Goal: Task Accomplishment & Management: Complete application form

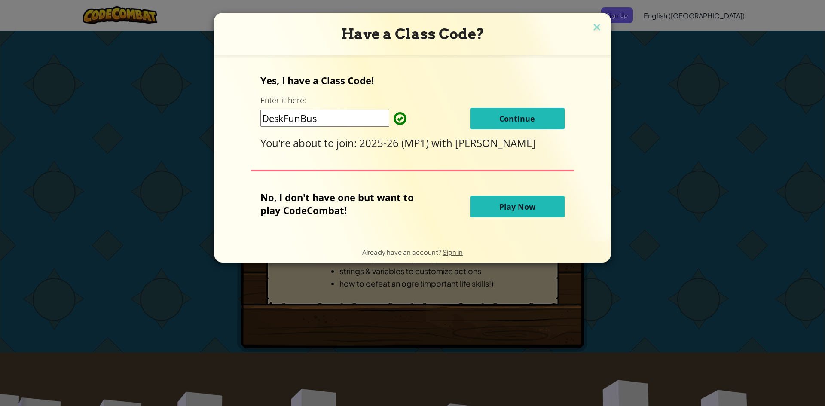
click at [527, 115] on span "Continue" at bounding box center [518, 119] width 36 height 10
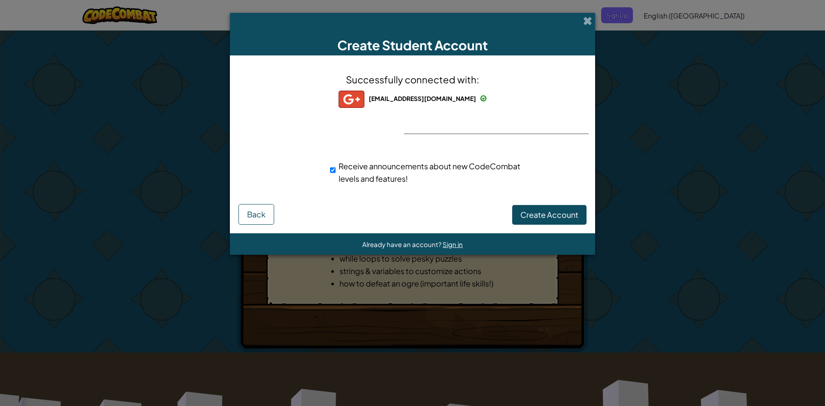
click at [516, 123] on div "Successfully connected with: ebenitez31@students.roxbury.org ebenitez31@student…" at bounding box center [413, 134] width 344 height 140
click at [467, 132] on div "Successfully connected with: ebenitez31@students.roxbury.org ebenitez31@student…" at bounding box center [413, 134] width 344 height 140
click at [535, 220] on button "Create Account" at bounding box center [549, 215] width 74 height 20
click at [523, 216] on button "Create Account" at bounding box center [549, 215] width 74 height 20
click at [523, 216] on div "Creating Account... Back" at bounding box center [413, 214] width 348 height 21
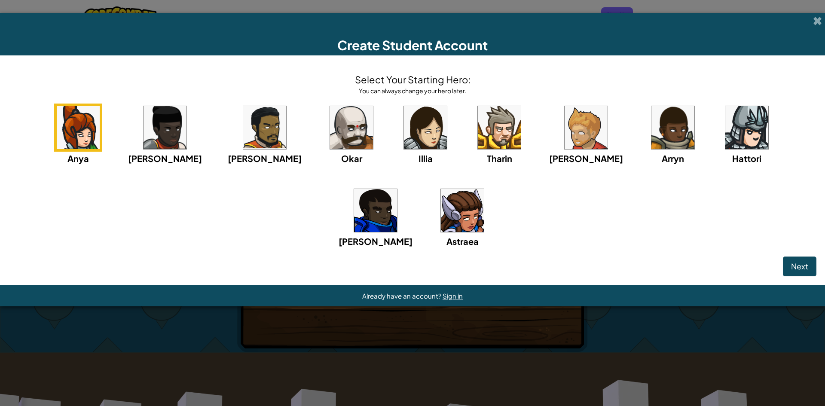
click at [330, 138] on img at bounding box center [351, 127] width 43 height 43
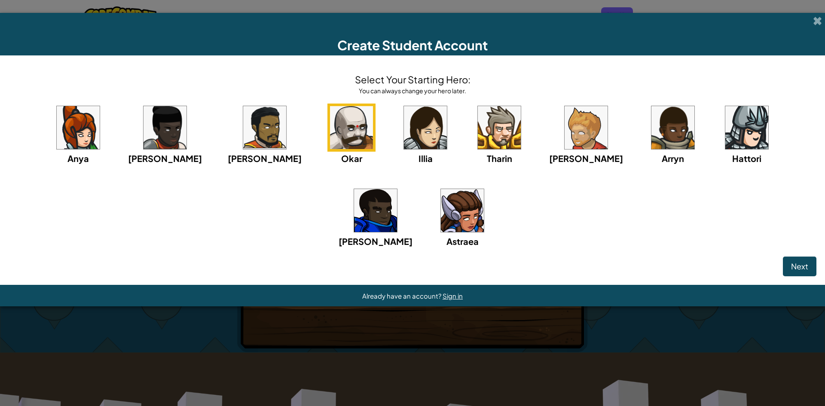
drag, startPoint x: 815, startPoint y: 254, endPoint x: 816, endPoint y: 258, distance: 4.5
click at [816, 255] on div "Anya Ida Alejandro Okar Illia Tharin Ned Arryn Hattori Gordon Astraea" at bounding box center [413, 187] width 808 height 166
click at [820, 261] on div "Select Your Starting Hero: You can always change your hero later. Anya Ida Alej…" at bounding box center [412, 170] width 825 height 230
click at [783, 268] on div "Next" at bounding box center [413, 267] width 808 height 20
click at [795, 268] on span "Next" at bounding box center [800, 266] width 17 height 10
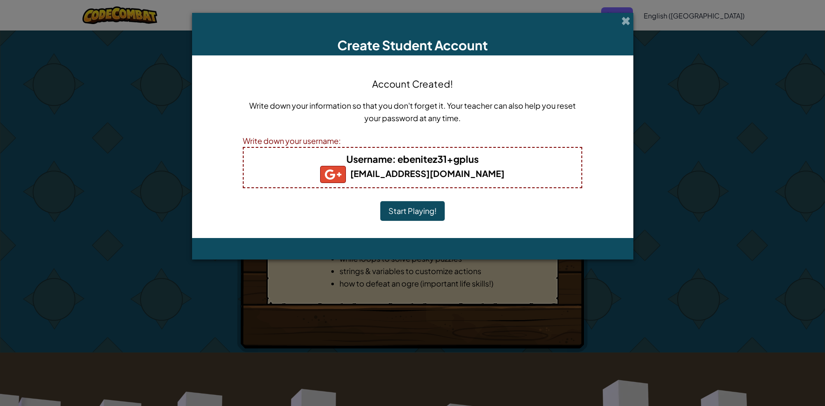
click at [795, 268] on div "Create Student Account Account Created! Write down your information so that you…" at bounding box center [412, 203] width 825 height 406
click at [416, 201] on button "Start Playing!" at bounding box center [412, 211] width 64 height 20
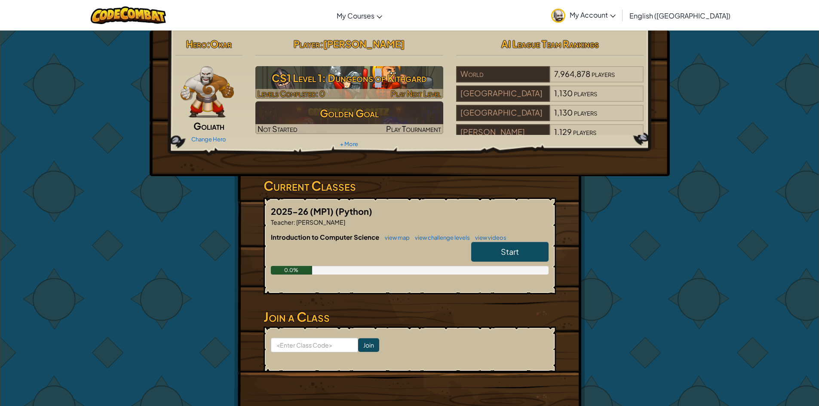
click at [376, 83] on h3 "CS1 Level 1: Dungeons of Kithgard" at bounding box center [349, 77] width 188 height 19
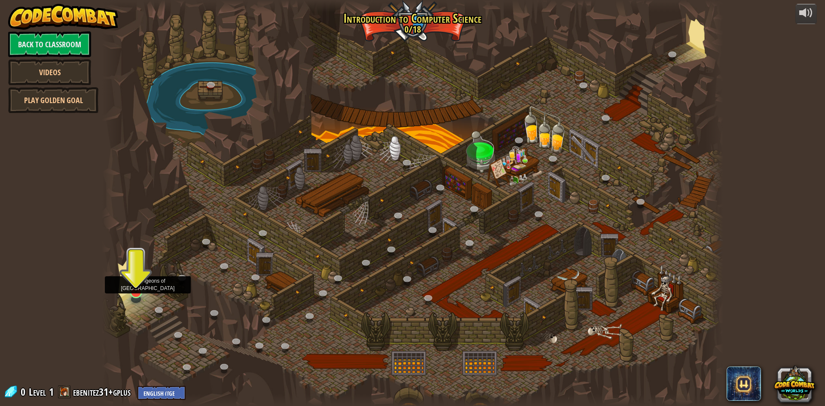
click at [135, 280] on img at bounding box center [136, 274] width 17 height 38
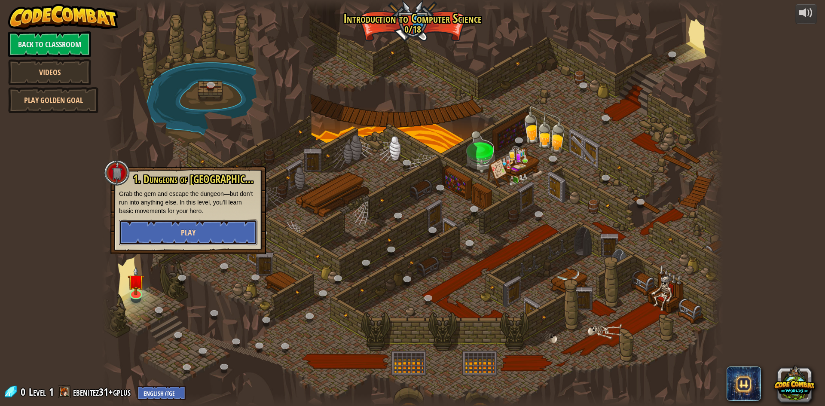
click at [210, 229] on button "Play" at bounding box center [188, 233] width 138 height 26
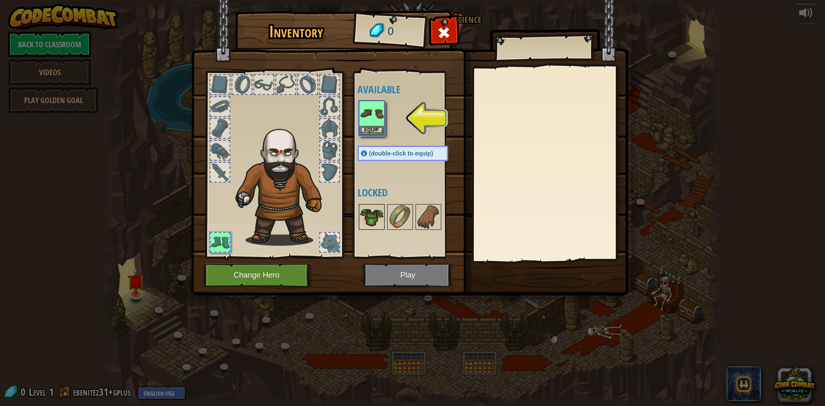
click at [369, 220] on img at bounding box center [372, 217] width 24 height 24
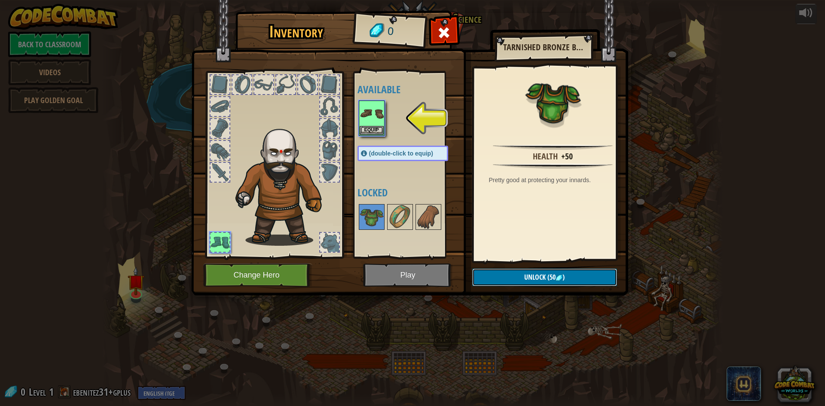
click at [529, 275] on span "Unlock" at bounding box center [535, 277] width 21 height 9
click at [364, 117] on img at bounding box center [372, 113] width 24 height 24
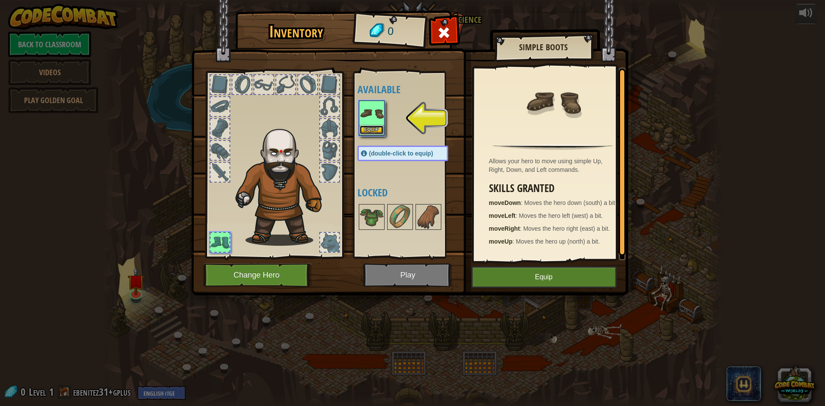
click at [383, 130] on button "Equip" at bounding box center [372, 130] width 24 height 9
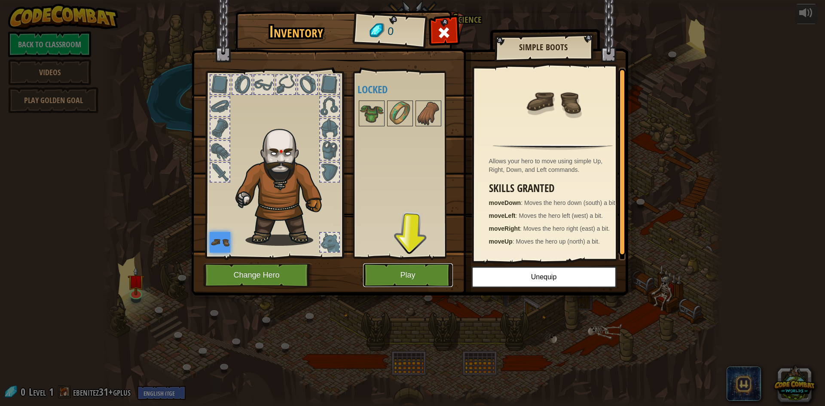
click at [405, 269] on button "Play" at bounding box center [408, 276] width 90 height 24
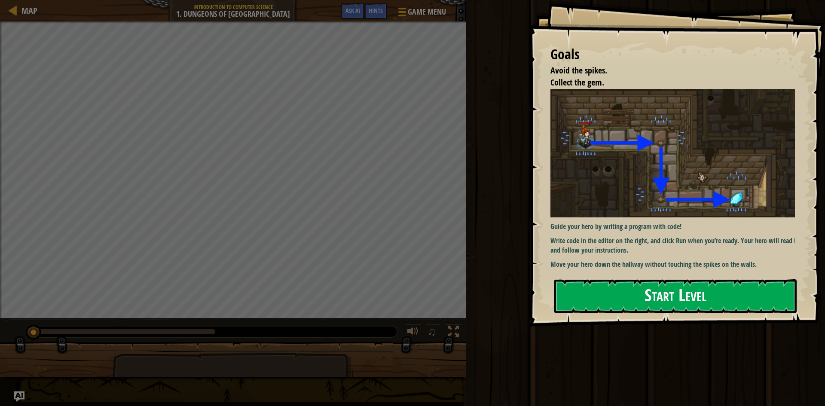
click at [720, 301] on button "Start Level" at bounding box center [676, 296] width 242 height 34
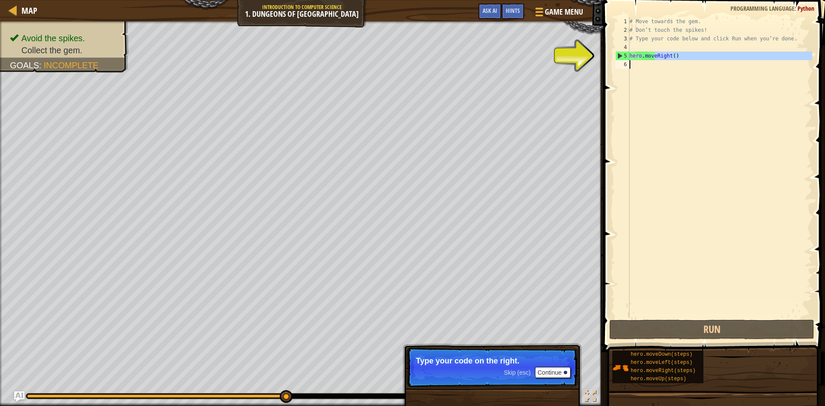
drag, startPoint x: 656, startPoint y: 59, endPoint x: 688, endPoint y: 83, distance: 39.6
click at [688, 83] on div "# Move towards the gem. # Don’t touch the spikes! # Type your code below and cl…" at bounding box center [720, 176] width 184 height 318
type textarea "hero.moveRight()"
click at [665, 76] on div "# Move towards the gem. # Don’t touch the spikes! # Type your code below and cl…" at bounding box center [720, 167] width 184 height 301
click at [649, 71] on div "# Move towards the gem. # Don’t touch the spikes! # Type your code below and cl…" at bounding box center [720, 176] width 184 height 318
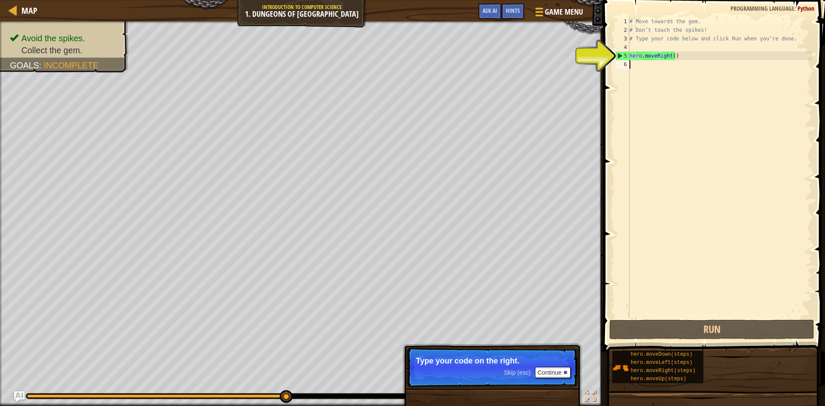
type textarea "m"
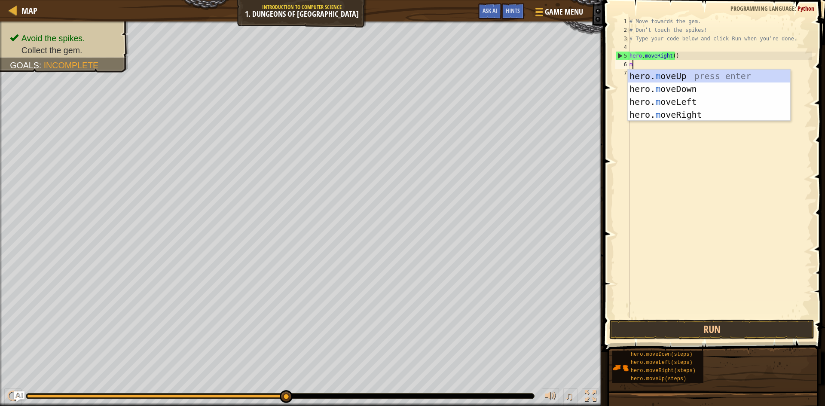
scroll to position [4, 0]
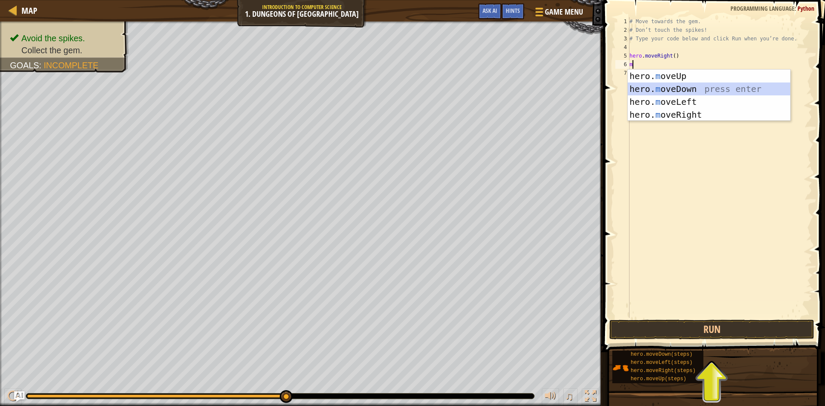
click at [665, 86] on div "hero. m oveUp press enter hero. m oveDown press enter hero. m oveLeft press ent…" at bounding box center [709, 108] width 163 height 77
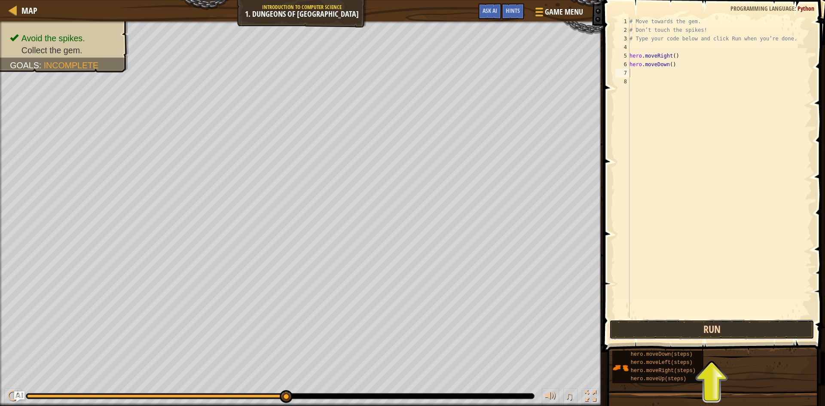
click at [712, 328] on button "Run" at bounding box center [712, 330] width 205 height 20
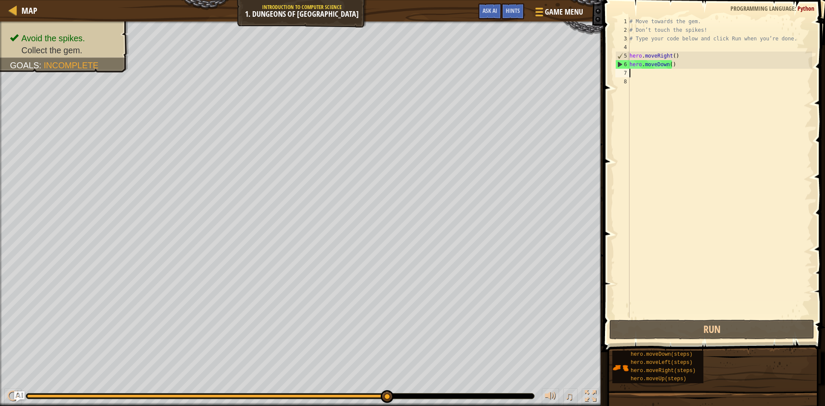
type textarea "m"
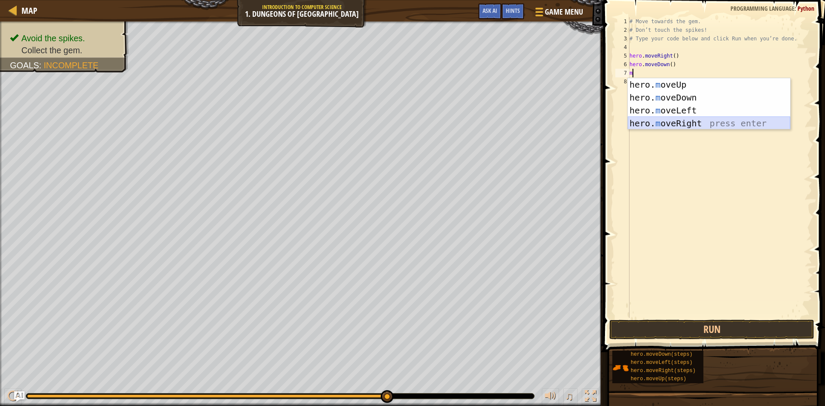
click at [689, 119] on div "hero. m oveUp press enter hero. m oveDown press enter hero. m oveLeft press ent…" at bounding box center [709, 116] width 163 height 77
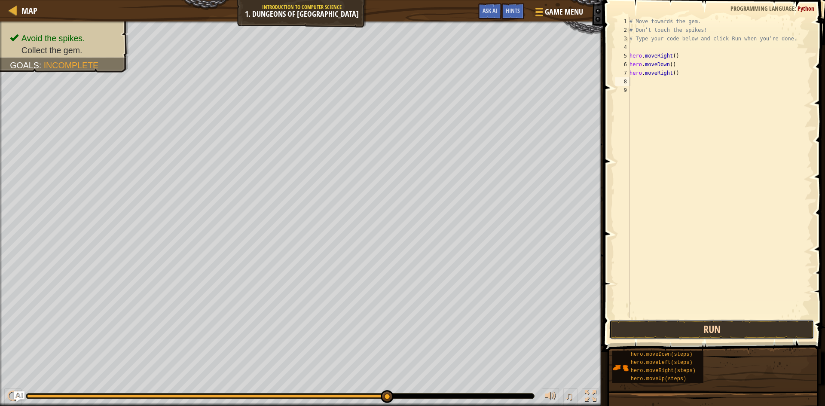
click at [696, 321] on button "Run" at bounding box center [712, 330] width 205 height 20
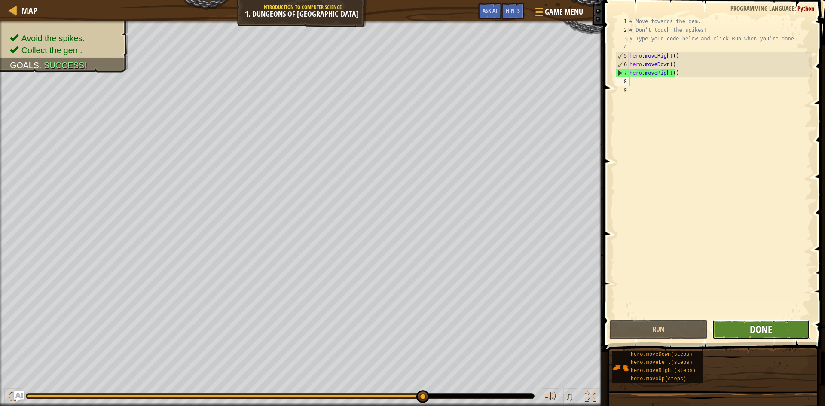
click at [764, 328] on span "Done" at bounding box center [761, 329] width 22 height 14
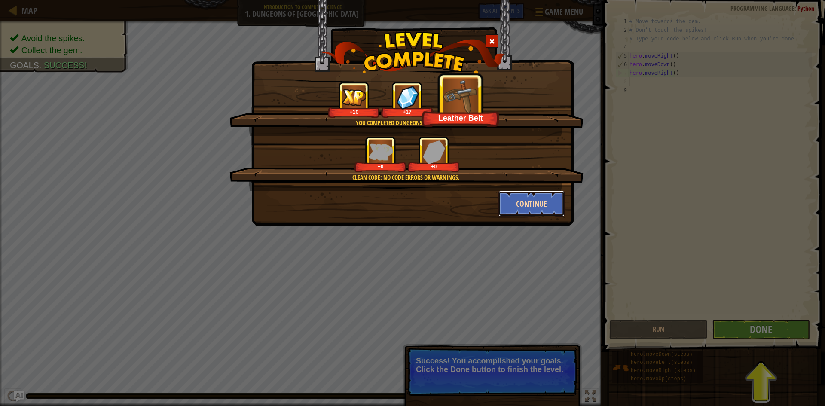
click at [547, 209] on button "Continue" at bounding box center [532, 204] width 67 height 26
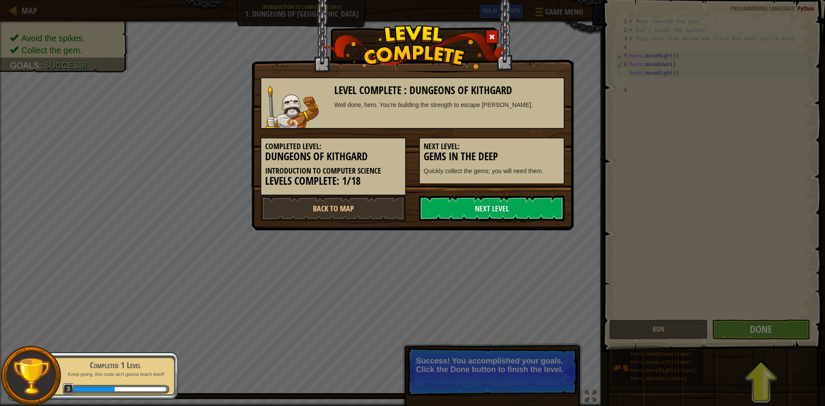
click at [547, 209] on link "Next Level" at bounding box center [492, 209] width 146 height 26
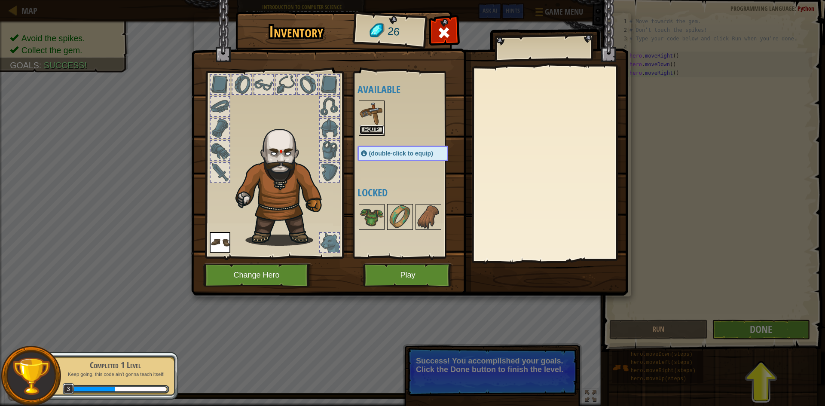
click at [374, 126] on button "Equip" at bounding box center [372, 130] width 24 height 9
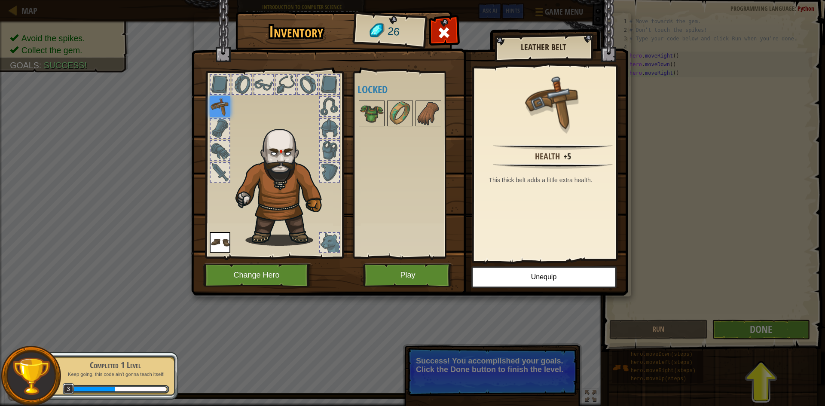
click at [562, 71] on div "Health +5 This thick belt adds a little extra health." at bounding box center [553, 163] width 158 height 193
click at [415, 269] on button "Play" at bounding box center [408, 276] width 90 height 24
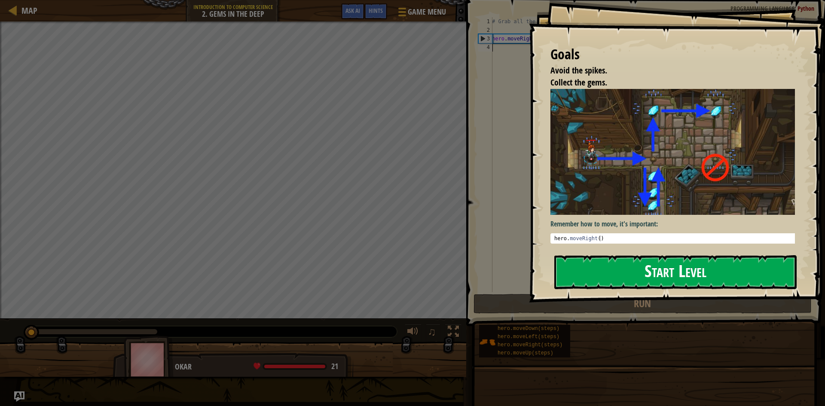
click at [599, 270] on button "Start Level" at bounding box center [676, 272] width 242 height 34
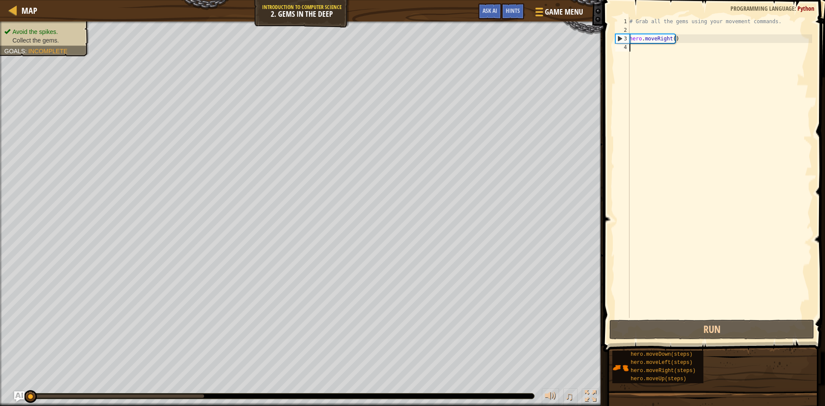
type textarea "m"
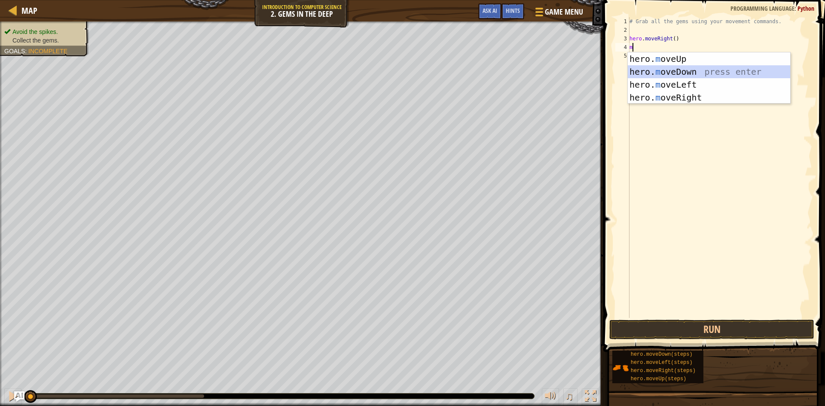
click at [693, 67] on div "hero. m oveUp press enter hero. m oveDown press enter hero. m oveLeft press ent…" at bounding box center [709, 90] width 163 height 77
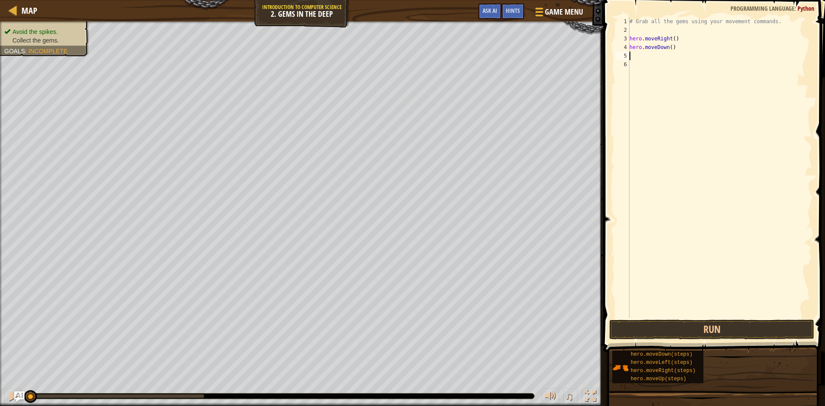
type textarea "m"
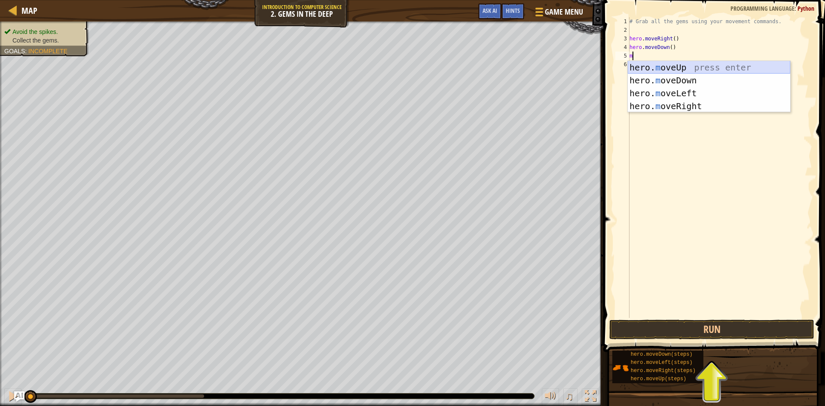
click at [724, 63] on div "hero. m oveUp press enter hero. m oveDown press enter hero. m oveLeft press ent…" at bounding box center [709, 99] width 163 height 77
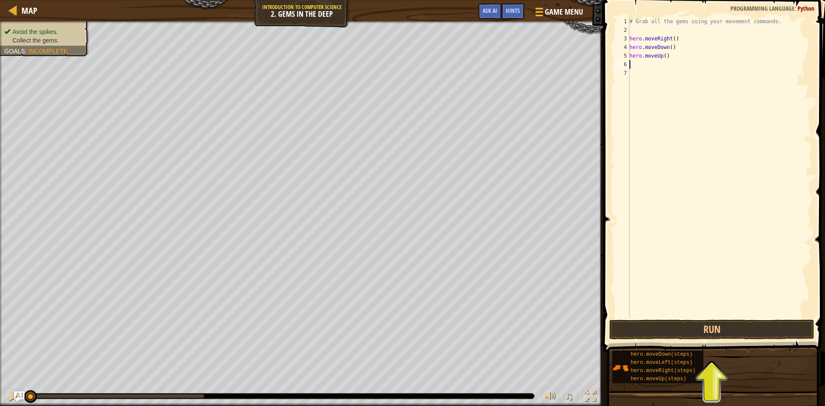
type textarea "m"
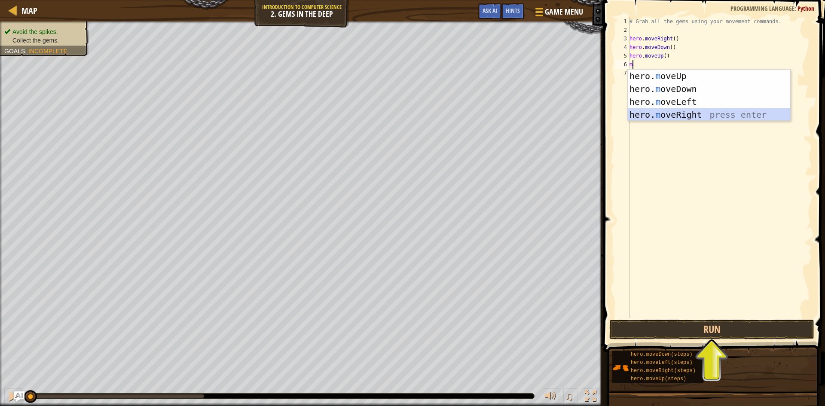
click at [709, 114] on div "hero. m oveUp press enter hero. m oveDown press enter hero. m oveLeft press ent…" at bounding box center [709, 108] width 163 height 77
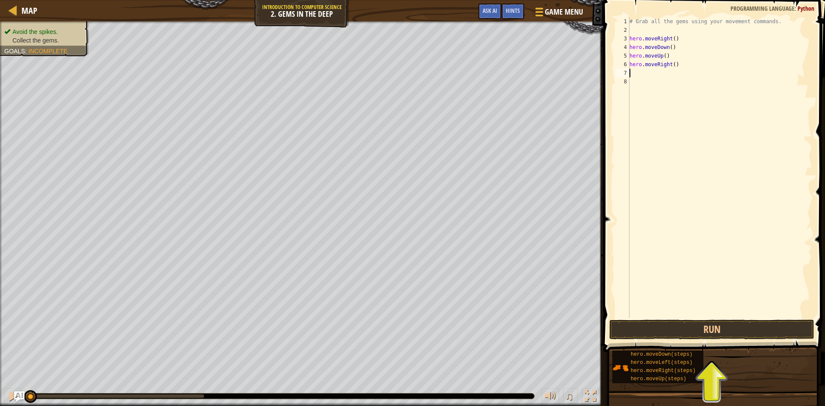
type textarea ","
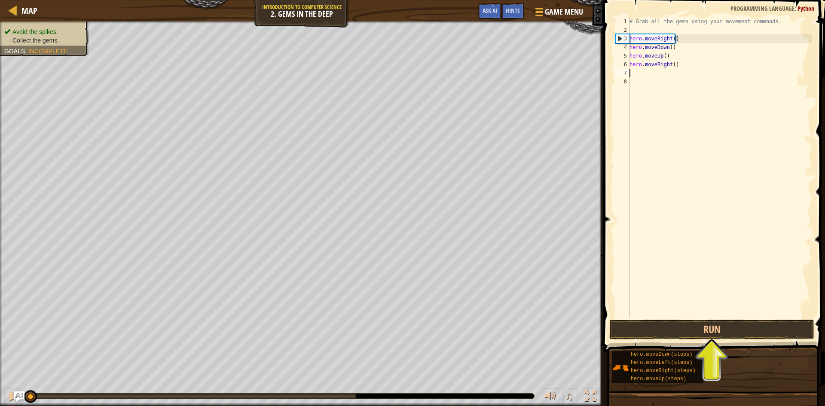
type textarea "m"
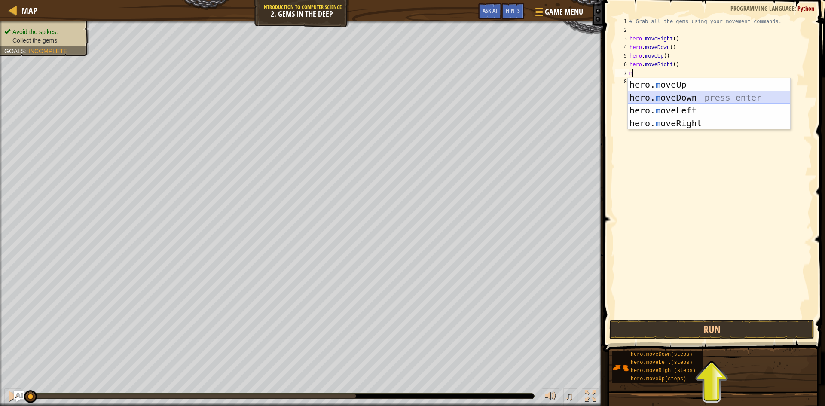
click at [708, 95] on div "hero. m oveUp press enter hero. m oveDown press enter hero. m oveLeft press ent…" at bounding box center [709, 116] width 163 height 77
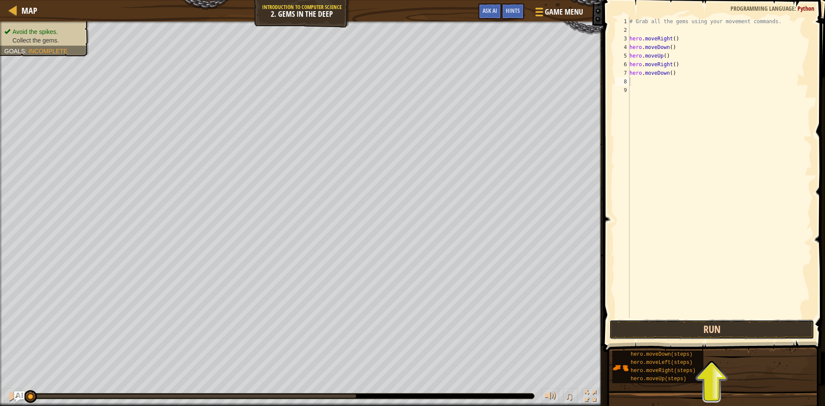
click at [705, 322] on button "Run" at bounding box center [712, 330] width 205 height 20
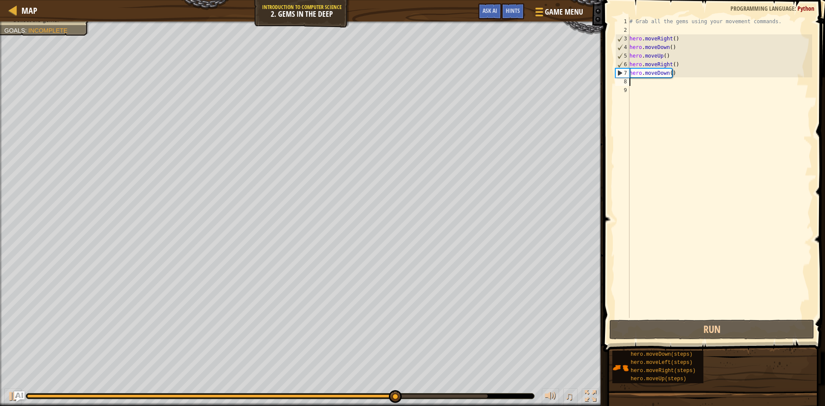
drag, startPoint x: 662, startPoint y: 72, endPoint x: 666, endPoint y: 74, distance: 4.8
click at [666, 74] on div "# Grab all the gems using your movement commands. hero . moveRight ( ) hero . m…" at bounding box center [720, 176] width 184 height 318
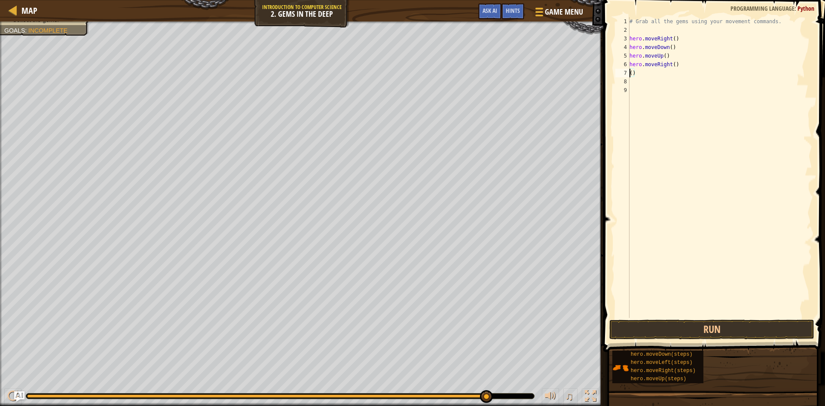
scroll to position [4, 0]
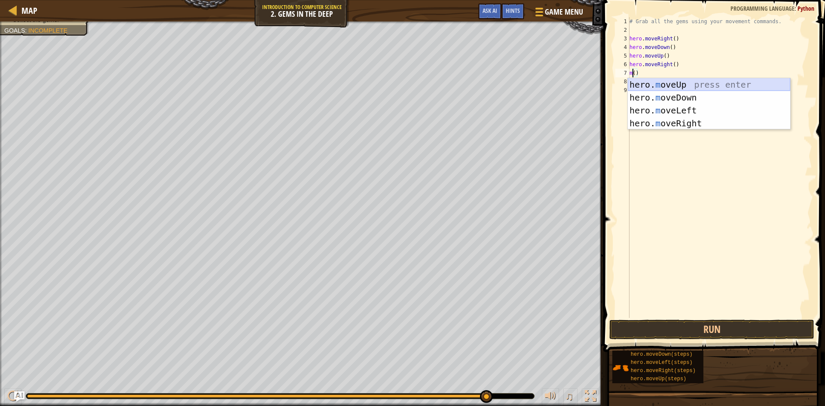
click at [675, 83] on div "hero. m oveUp press enter hero. m oveDown press enter hero. m oveLeft press ent…" at bounding box center [709, 116] width 163 height 77
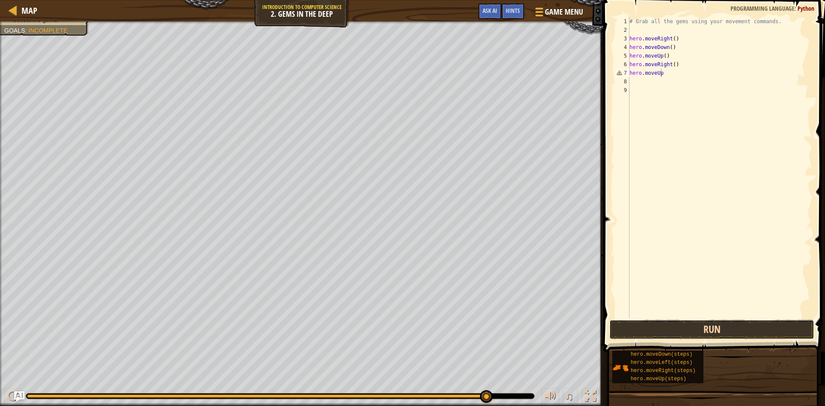
click at [650, 330] on button "Run" at bounding box center [712, 330] width 205 height 20
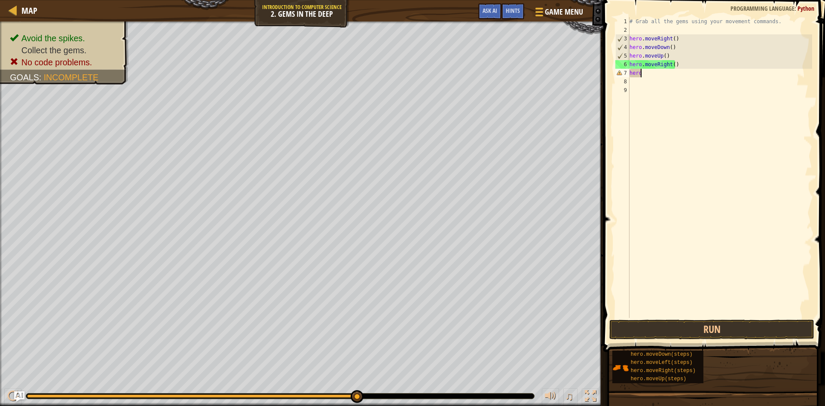
type textarea "h"
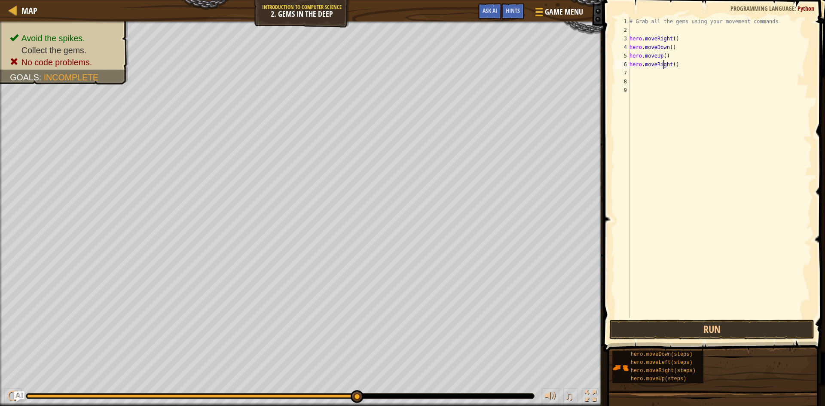
click at [664, 64] on div "# Grab all the gems using your movement commands. hero . moveRight ( ) hero . m…" at bounding box center [720, 176] width 184 height 318
click at [671, 65] on div "# Grab all the gems using your movement commands. hero . moveRight ( ) hero . m…" at bounding box center [720, 176] width 184 height 318
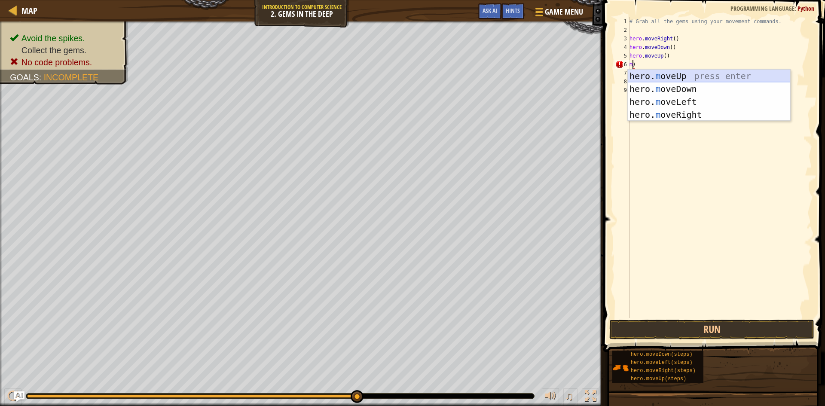
click at [669, 76] on div "hero. m oveUp press enter hero. m oveDown press enter hero. m oveLeft press ent…" at bounding box center [709, 108] width 163 height 77
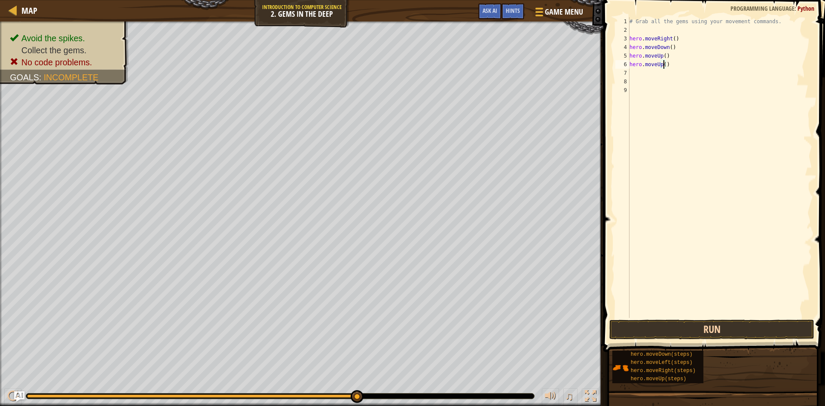
type textarea "hero.moveUp()"
click at [658, 323] on button "Run" at bounding box center [712, 330] width 205 height 20
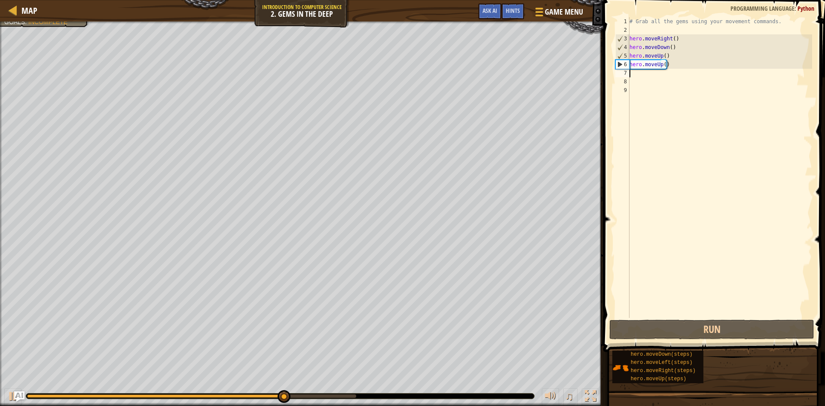
click at [641, 71] on div "# Grab all the gems using your movement commands. hero . moveRight ( ) hero . m…" at bounding box center [720, 176] width 184 height 318
type textarea "m"
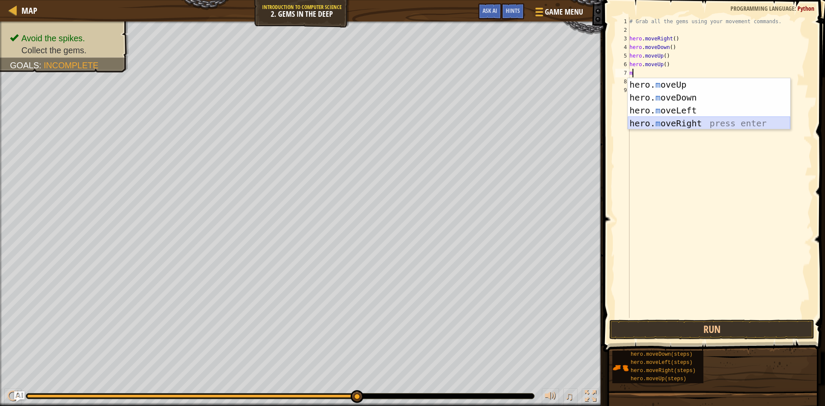
click at [670, 123] on div "hero. m oveUp press enter hero. m oveDown press enter hero. m oveLeft press ent…" at bounding box center [709, 116] width 163 height 77
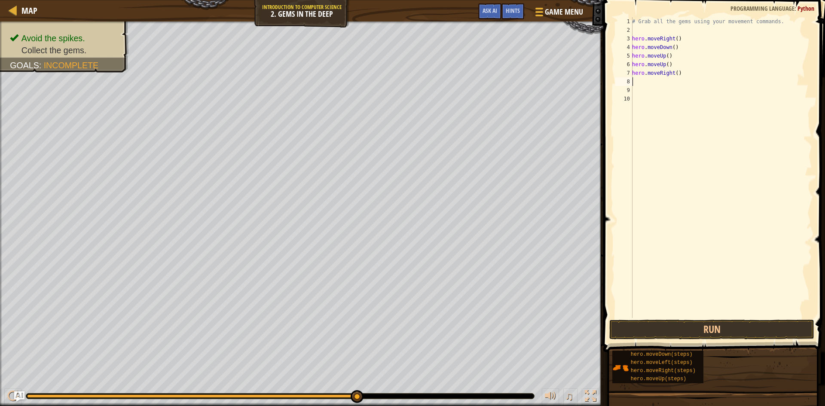
type textarea "m"
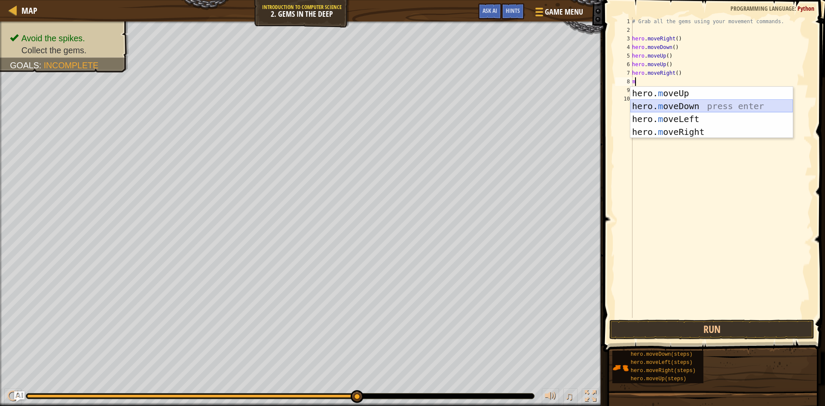
drag, startPoint x: 685, startPoint y: 103, endPoint x: 698, endPoint y: 97, distance: 14.0
click at [698, 97] on div "hero. m oveUp press enter hero. m oveDown press enter hero. m oveLeft press ent…" at bounding box center [712, 125] width 163 height 77
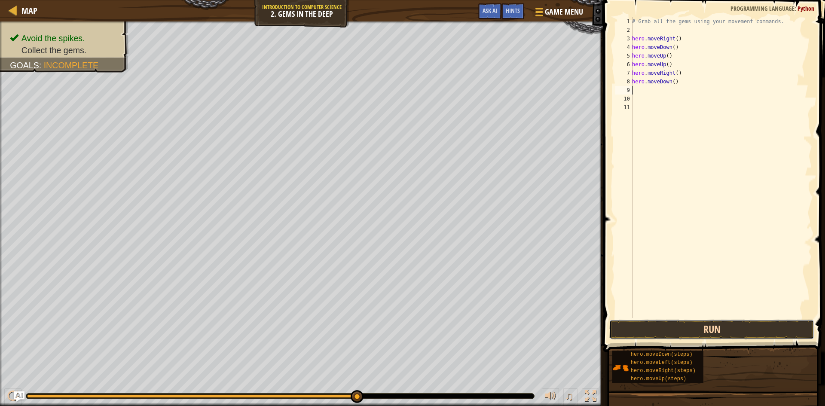
click at [687, 327] on button "Run" at bounding box center [712, 330] width 205 height 20
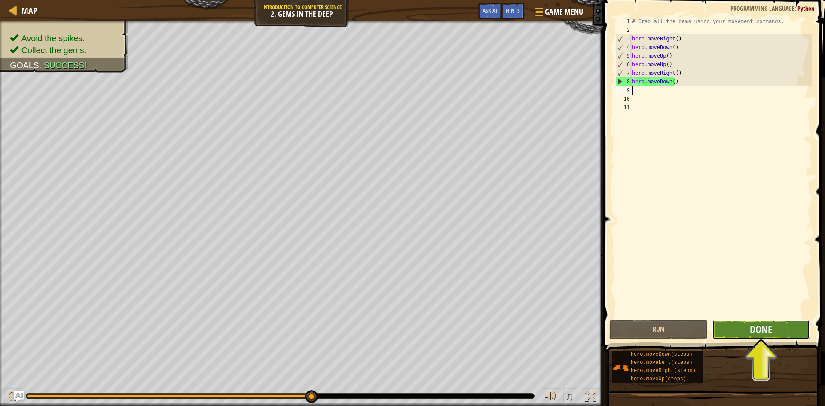
click at [776, 334] on button "Done" at bounding box center [761, 330] width 98 height 20
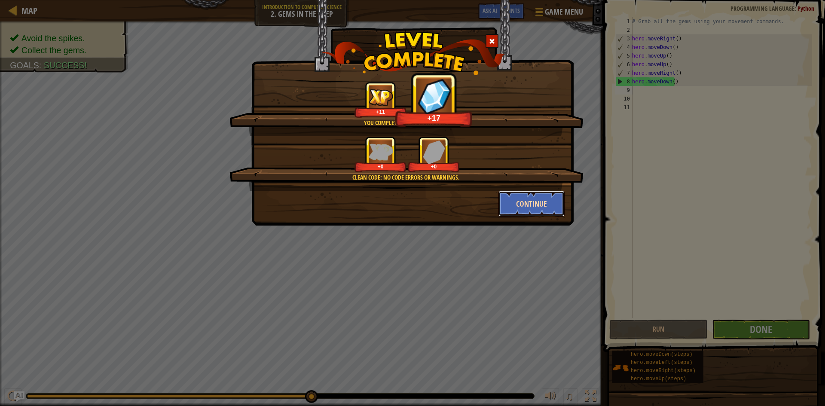
drag, startPoint x: 534, startPoint y: 210, endPoint x: 527, endPoint y: 215, distance: 8.3
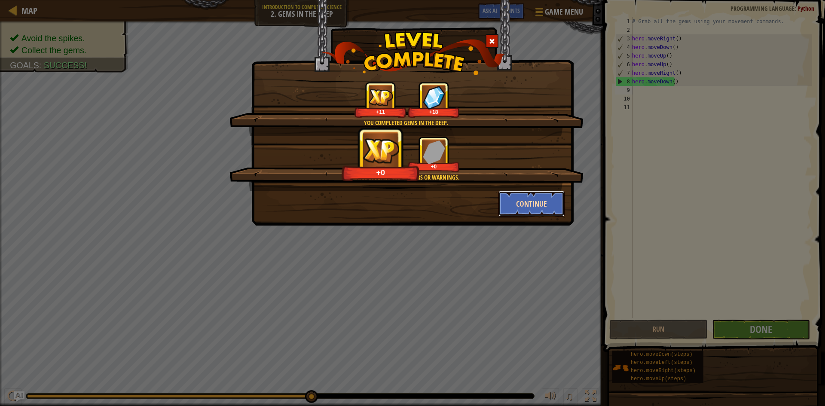
click at [527, 215] on button "Continue" at bounding box center [532, 204] width 67 height 26
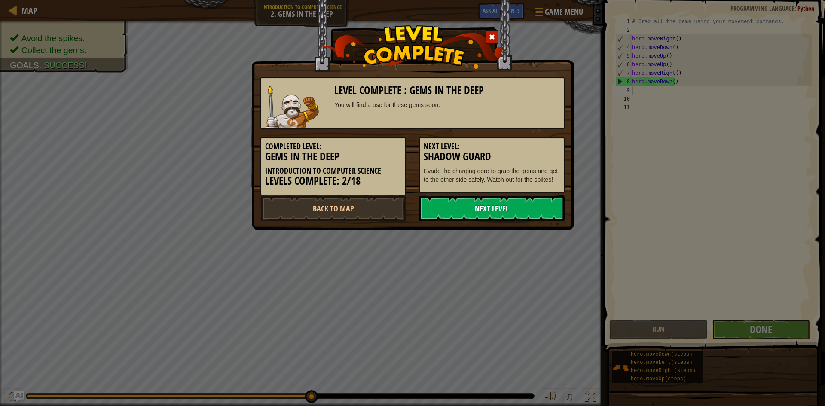
click at [549, 211] on link "Next Level" at bounding box center [492, 209] width 146 height 26
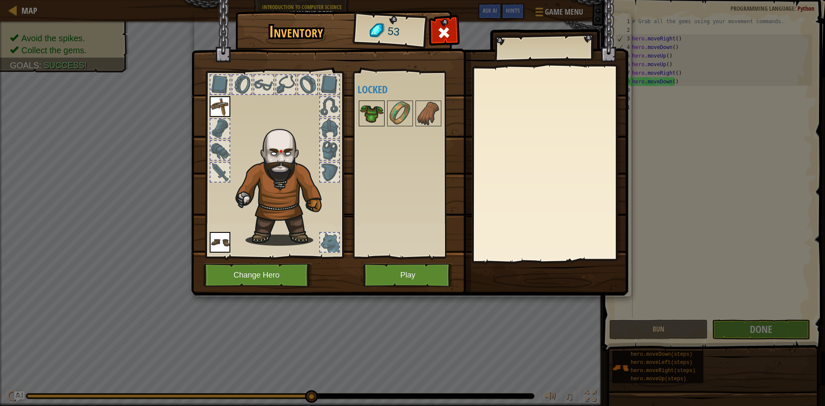
click at [379, 109] on img at bounding box center [372, 113] width 24 height 24
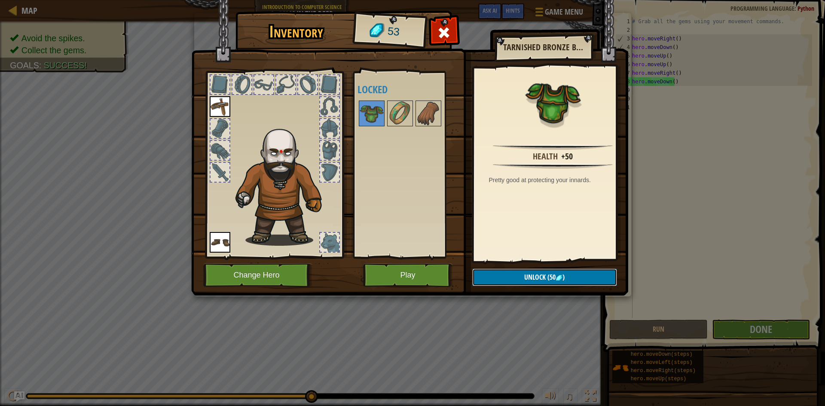
click at [533, 275] on span "Unlock" at bounding box center [535, 277] width 21 height 9
click at [550, 270] on button "Confirm" at bounding box center [544, 278] width 145 height 18
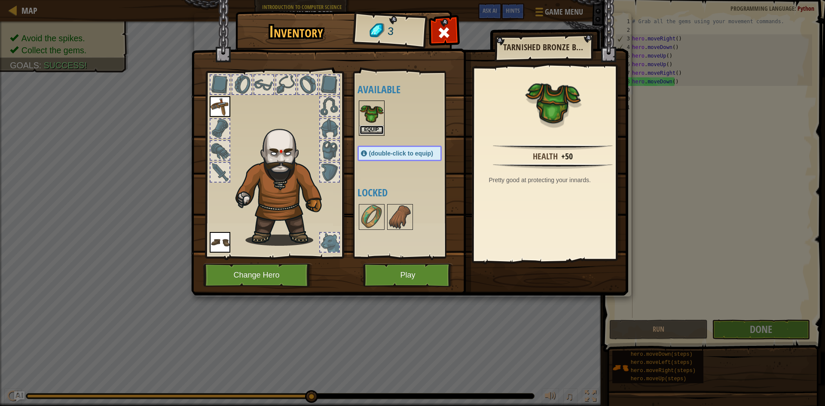
click at [376, 129] on button "Equip" at bounding box center [372, 130] width 24 height 9
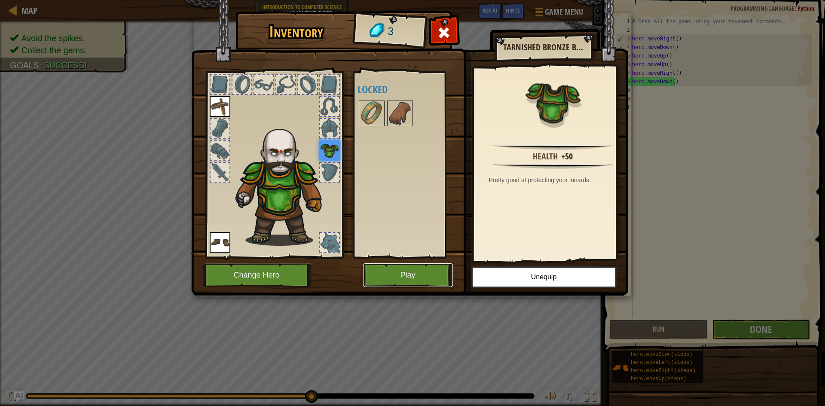
click at [415, 270] on button "Play" at bounding box center [408, 276] width 90 height 24
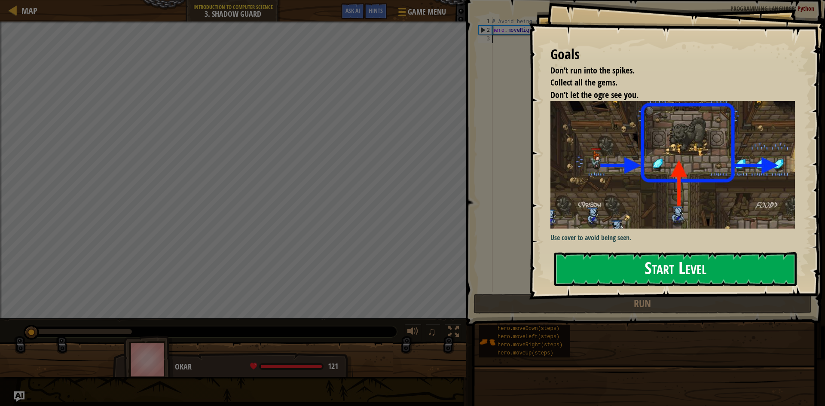
click at [660, 267] on button "Start Level" at bounding box center [676, 269] width 242 height 34
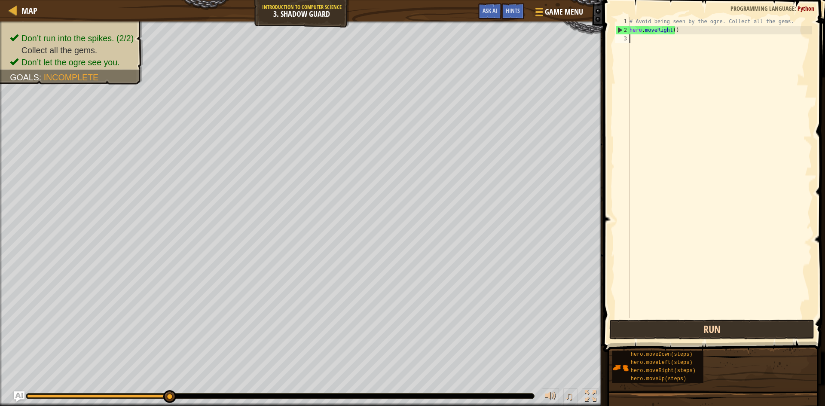
type textarea "m"
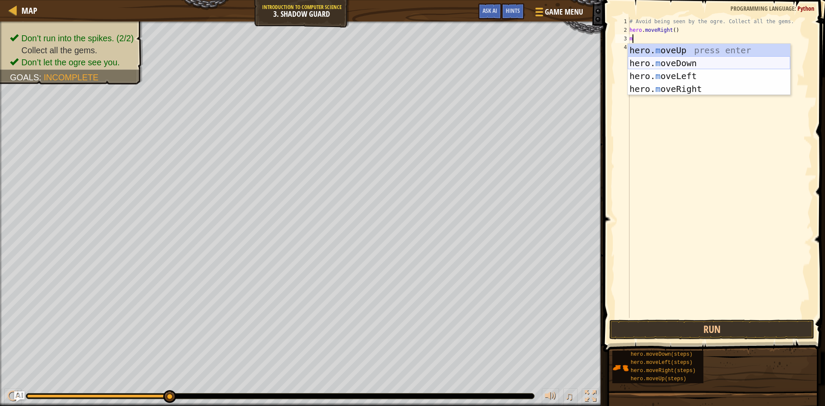
click at [665, 61] on div "hero. m oveUp press enter hero. m oveDown press enter hero. m oveLeft press ent…" at bounding box center [709, 82] width 163 height 77
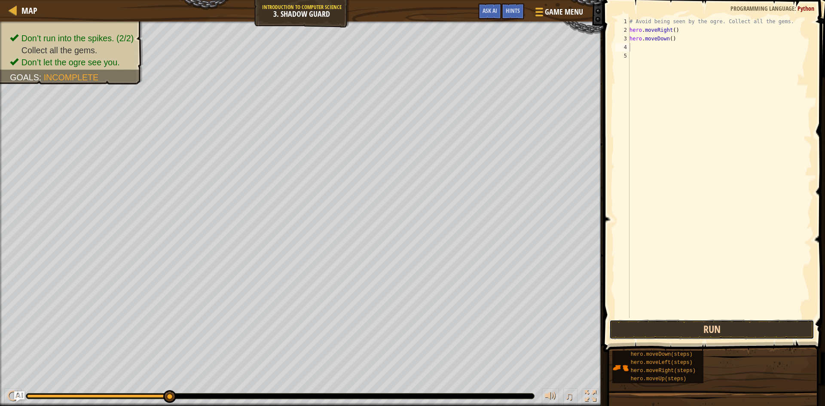
click at [775, 324] on button "Run" at bounding box center [712, 330] width 205 height 20
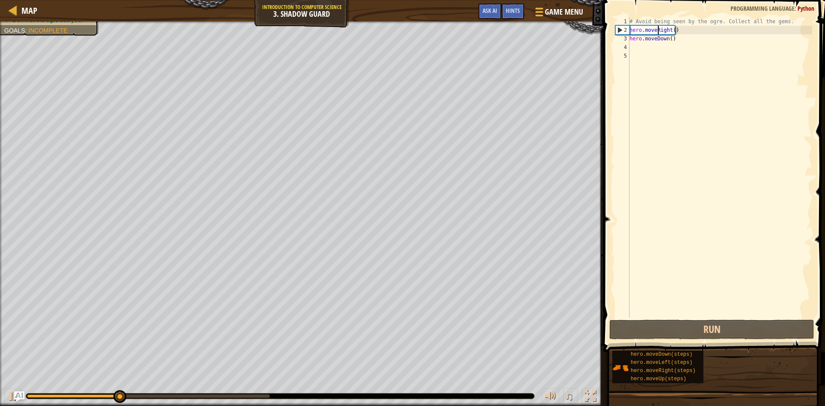
click at [657, 34] on div "# Avoid being seen by the ogre. Collect all the gems. hero . moveRight ( ) hero…" at bounding box center [720, 176] width 184 height 318
click at [667, 40] on div "# Avoid being seen by the ogre. Collect all the gems. hero . moveRight ( ) hero…" at bounding box center [720, 176] width 184 height 318
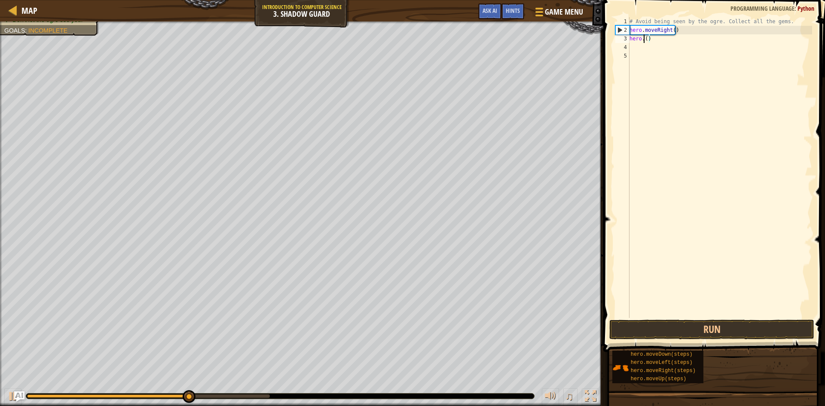
type textarea "()"
type textarea "("
type textarea "h"
type textarea "m"
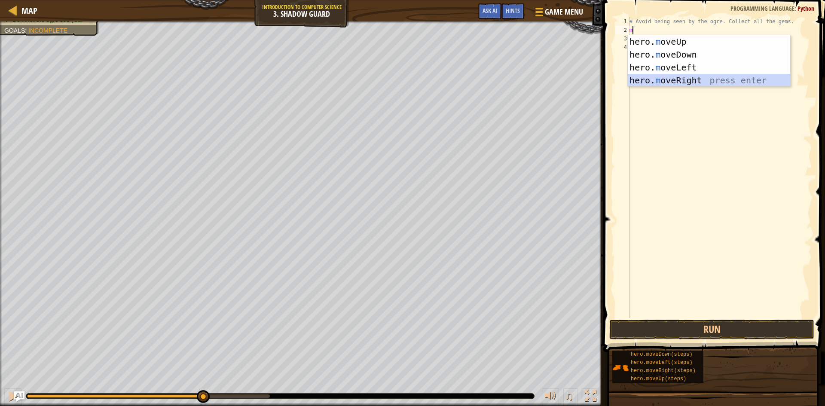
click at [672, 76] on div "hero. m oveUp press enter hero. m oveDown press enter hero. m oveLeft press ent…" at bounding box center [709, 73] width 163 height 77
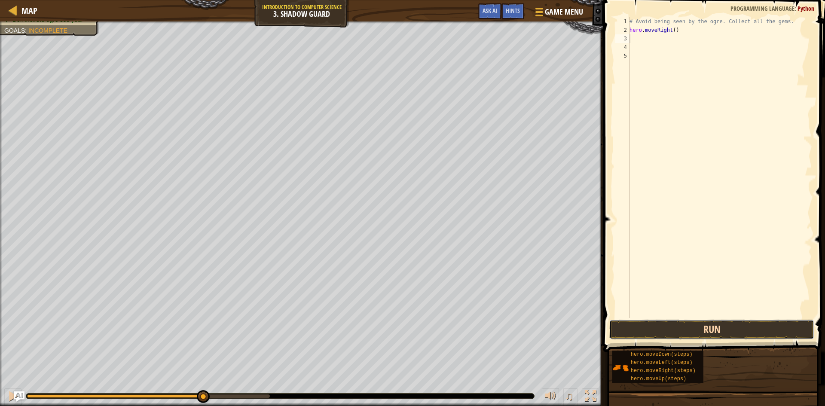
click at [690, 329] on button "Run" at bounding box center [712, 330] width 205 height 20
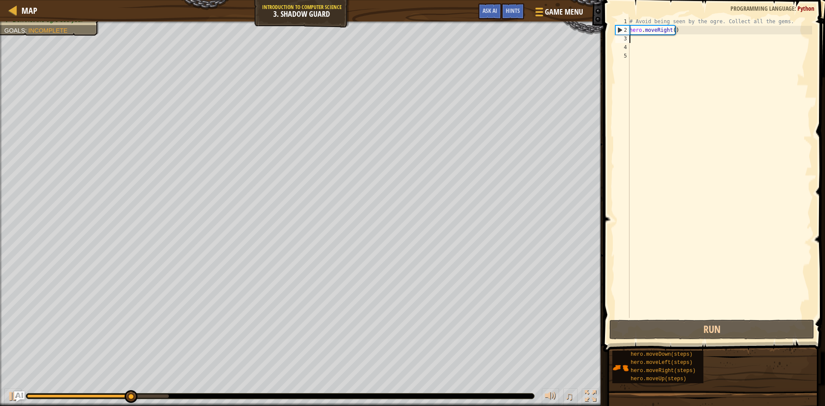
type textarea ","
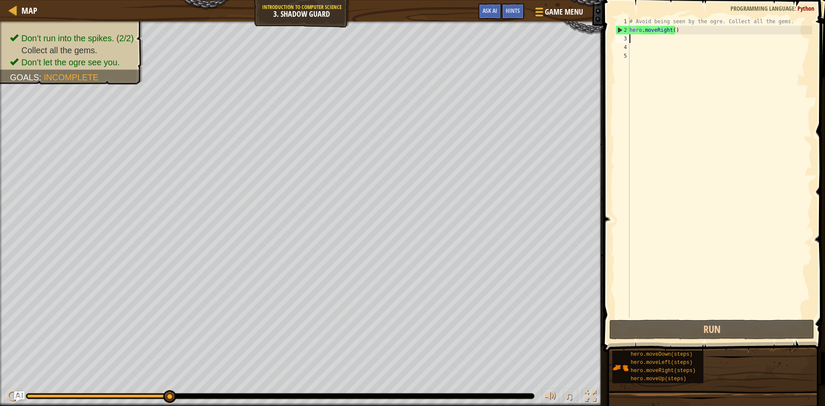
type textarea "m"
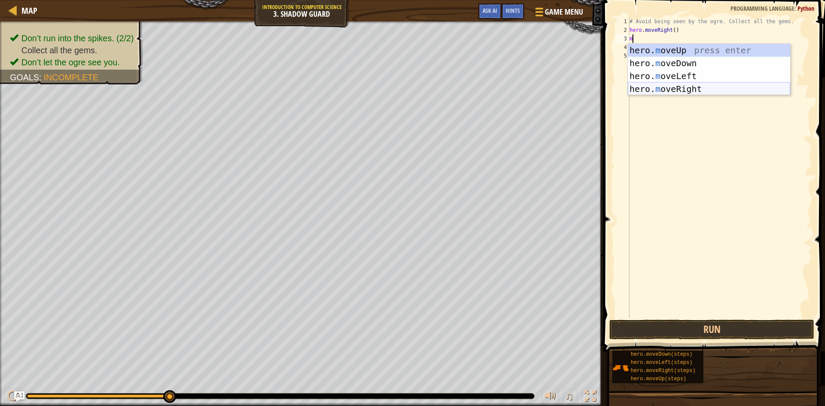
click at [675, 87] on div "hero. m oveUp press enter hero. m oveDown press enter hero. m oveLeft press ent…" at bounding box center [709, 82] width 163 height 77
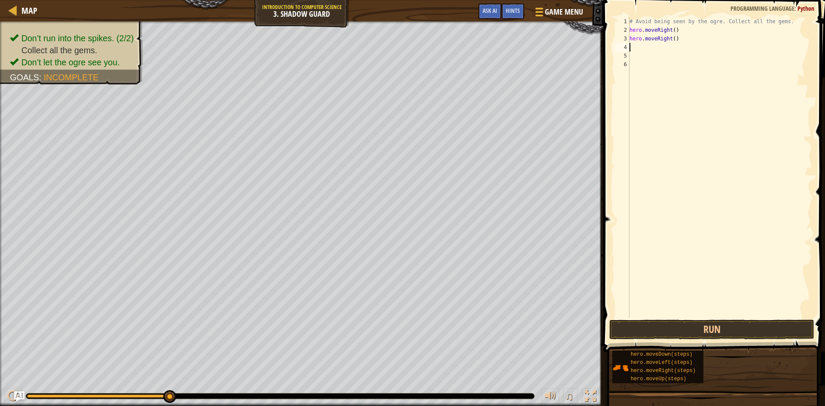
type textarea "m"
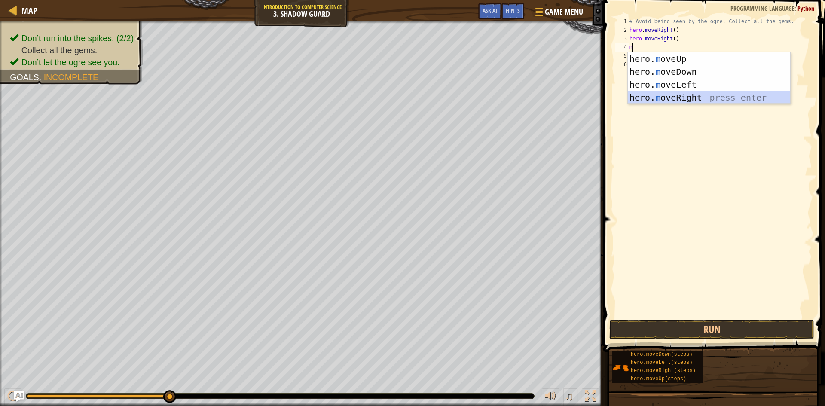
click at [686, 93] on div "hero. m oveUp press enter hero. m oveDown press enter hero. m oveLeft press ent…" at bounding box center [709, 90] width 163 height 77
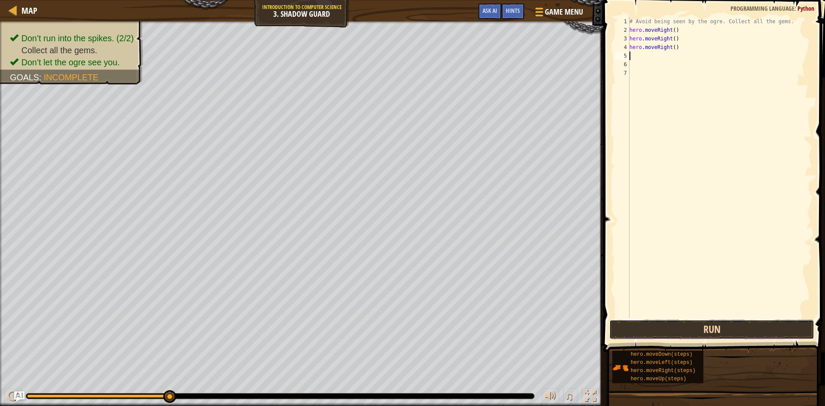
click at [703, 325] on button "Run" at bounding box center [712, 330] width 205 height 20
